Goal: Information Seeking & Learning: Learn about a topic

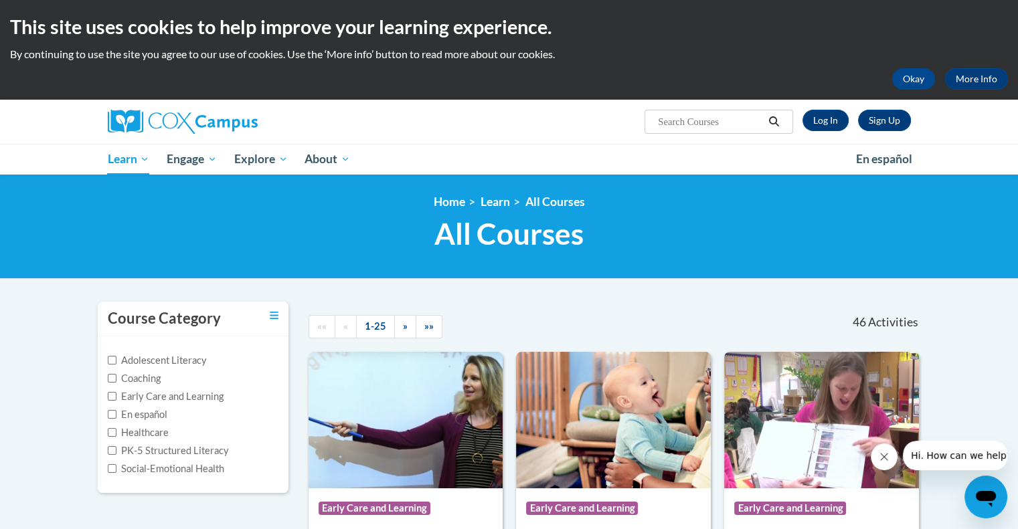
click at [717, 119] on input "Search..." at bounding box center [710, 122] width 107 height 16
type input "literacy"
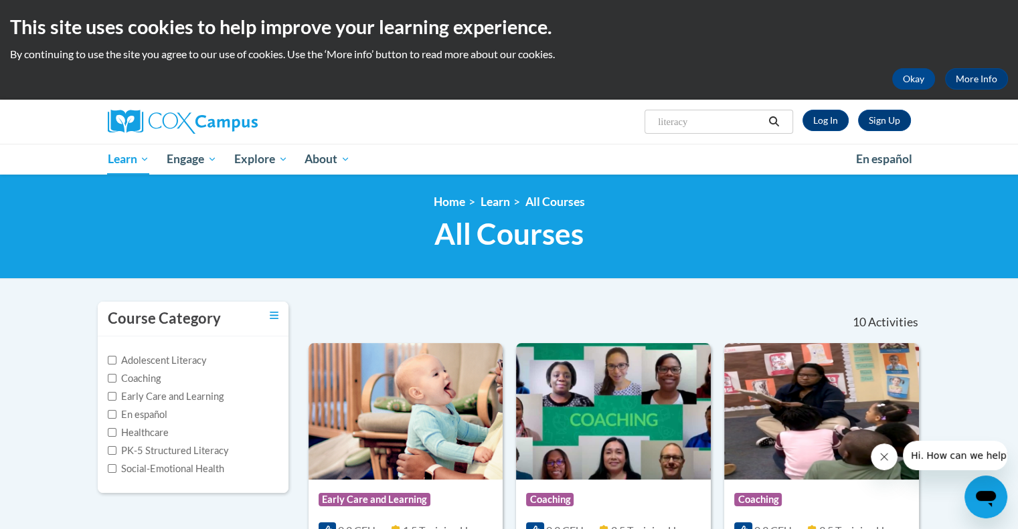
drag, startPoint x: 697, startPoint y: 116, endPoint x: 632, endPoint y: 134, distance: 66.6
click at [632, 134] on div "Sign Up Log In Search Search... literacy" at bounding box center [509, 122] width 843 height 44
type input "m"
type input "6-12"
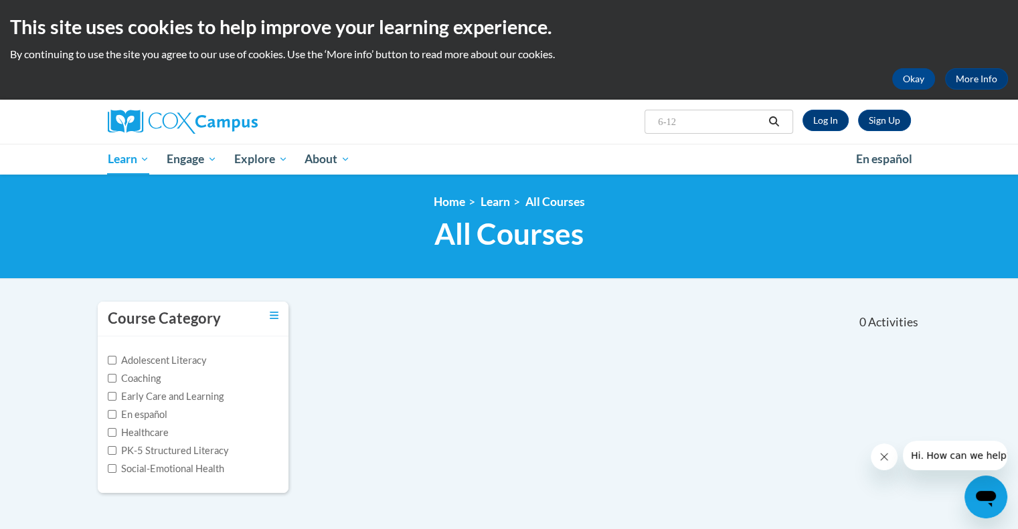
drag, startPoint x: 688, startPoint y: 124, endPoint x: 645, endPoint y: 128, distance: 43.0
click at [645, 128] on span "Search Search... 6-12" at bounding box center [718, 122] width 148 height 24
type input "middle"
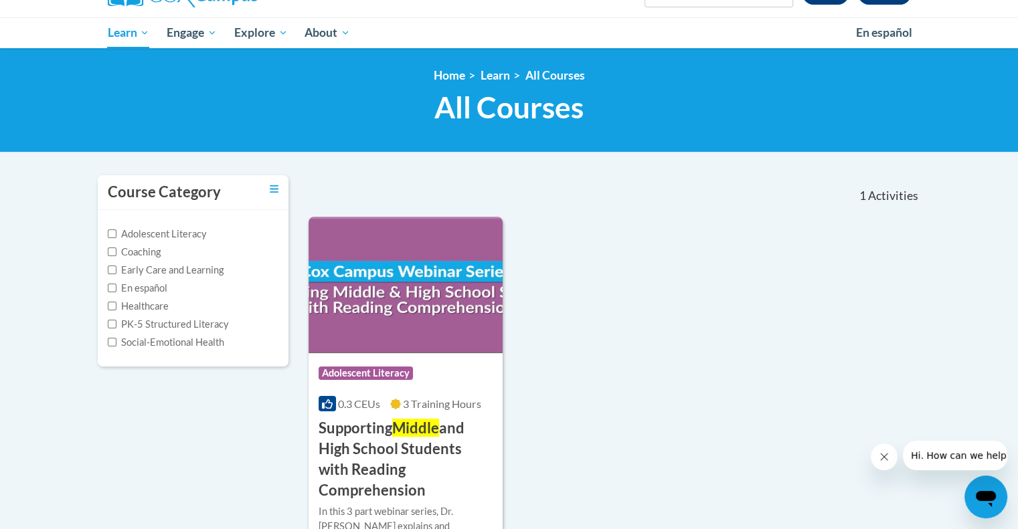
scroll to position [134, 0]
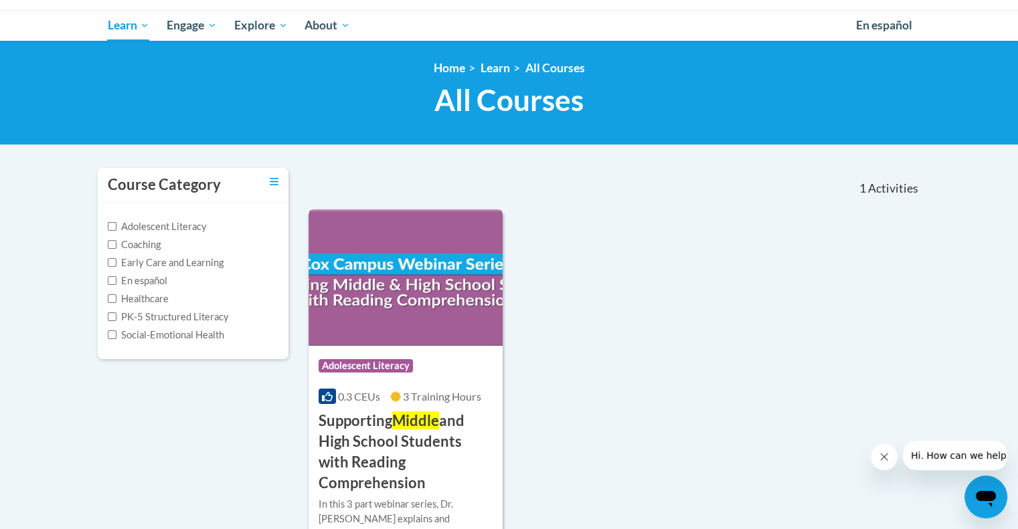
click at [404, 440] on h3 "Supporting Middle and High School Students with Reading Comprehension" at bounding box center [406, 452] width 175 height 82
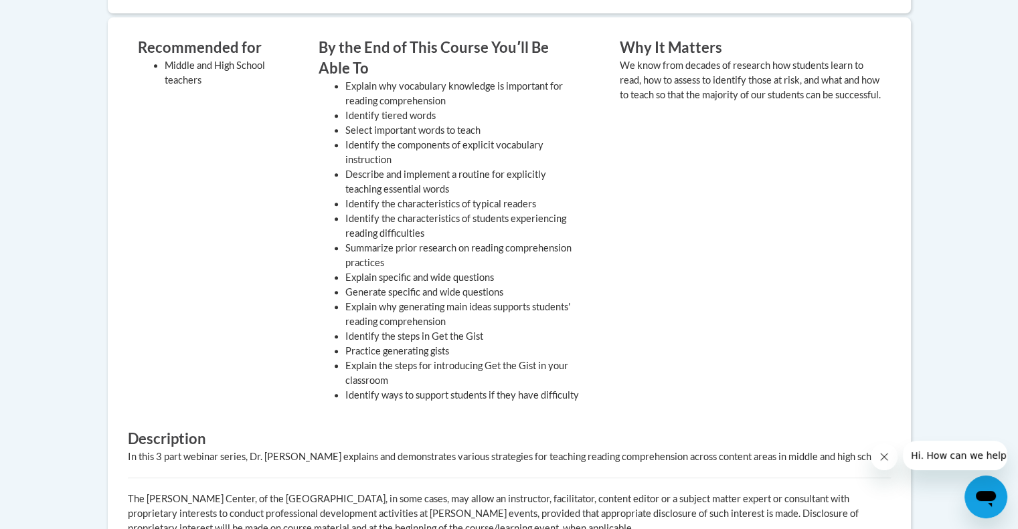
scroll to position [335, 0]
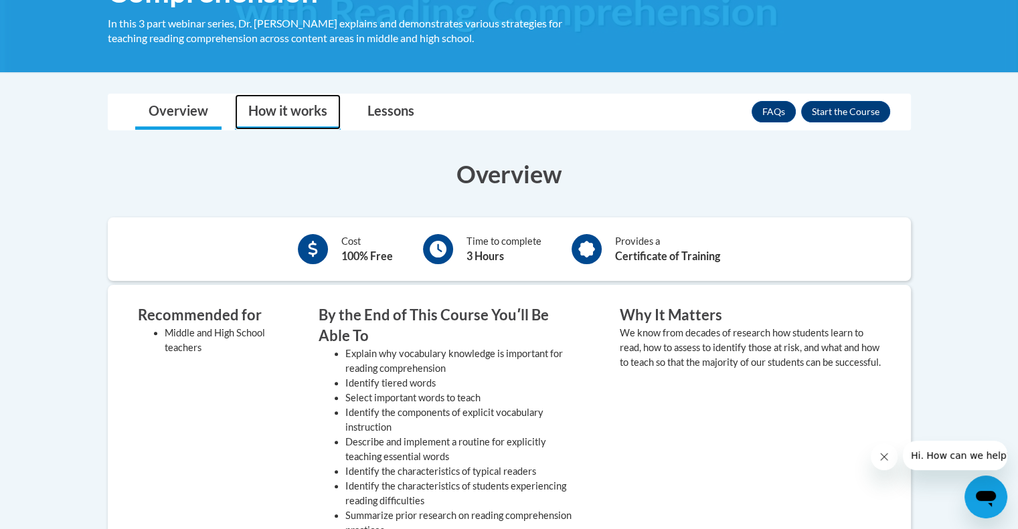
click at [316, 113] on link "How it works" at bounding box center [288, 111] width 106 height 35
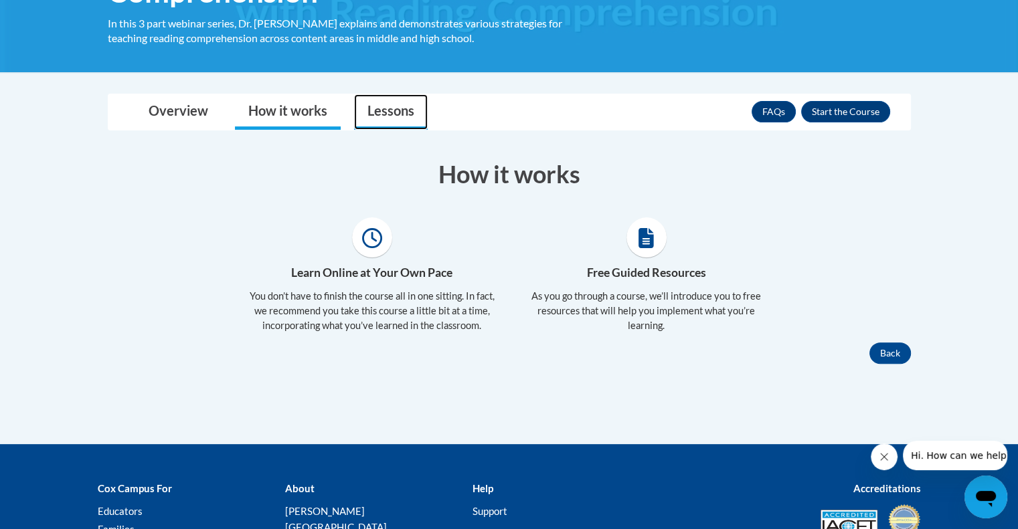
click at [390, 108] on link "Lessons" at bounding box center [391, 111] width 74 height 35
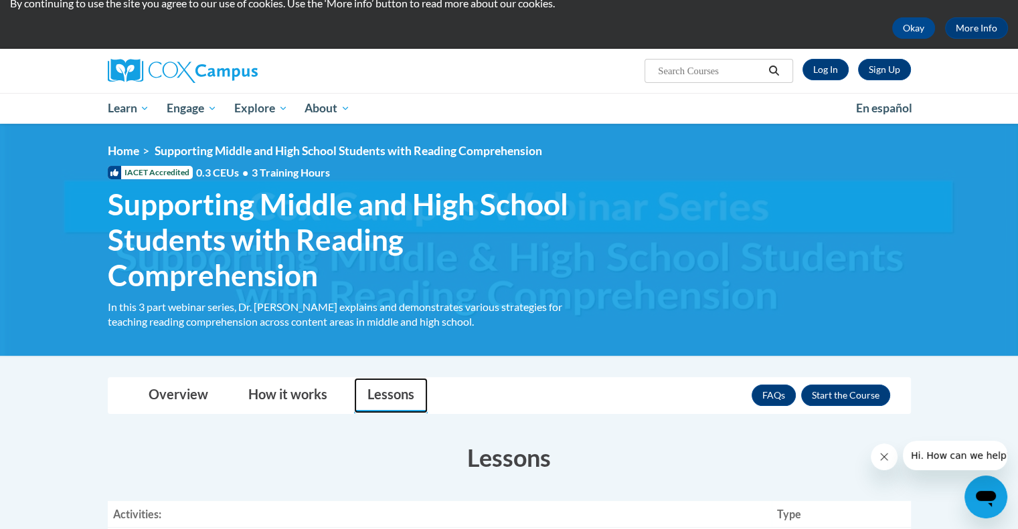
scroll to position [134, 0]
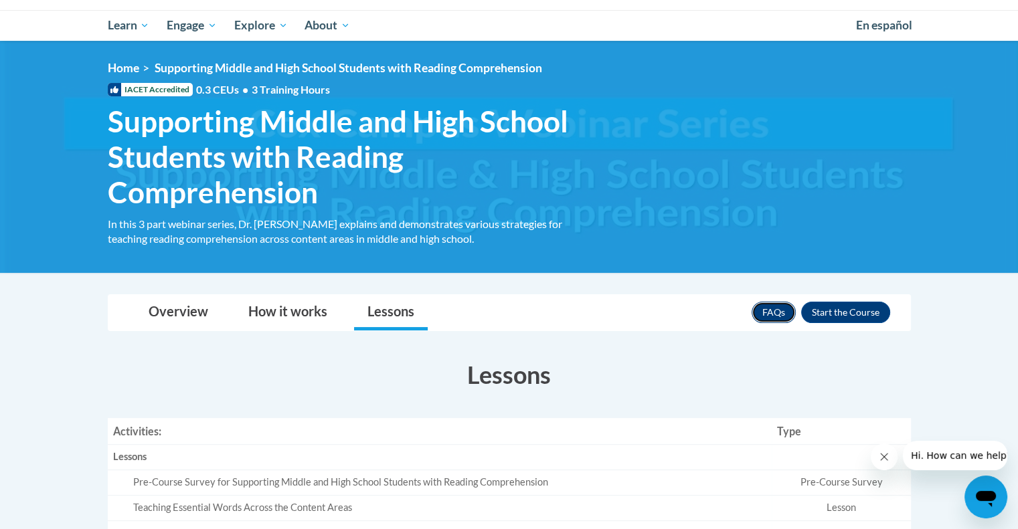
click at [768, 311] on link "FAQs" at bounding box center [774, 312] width 44 height 21
